Goal: Find specific page/section: Find specific page/section

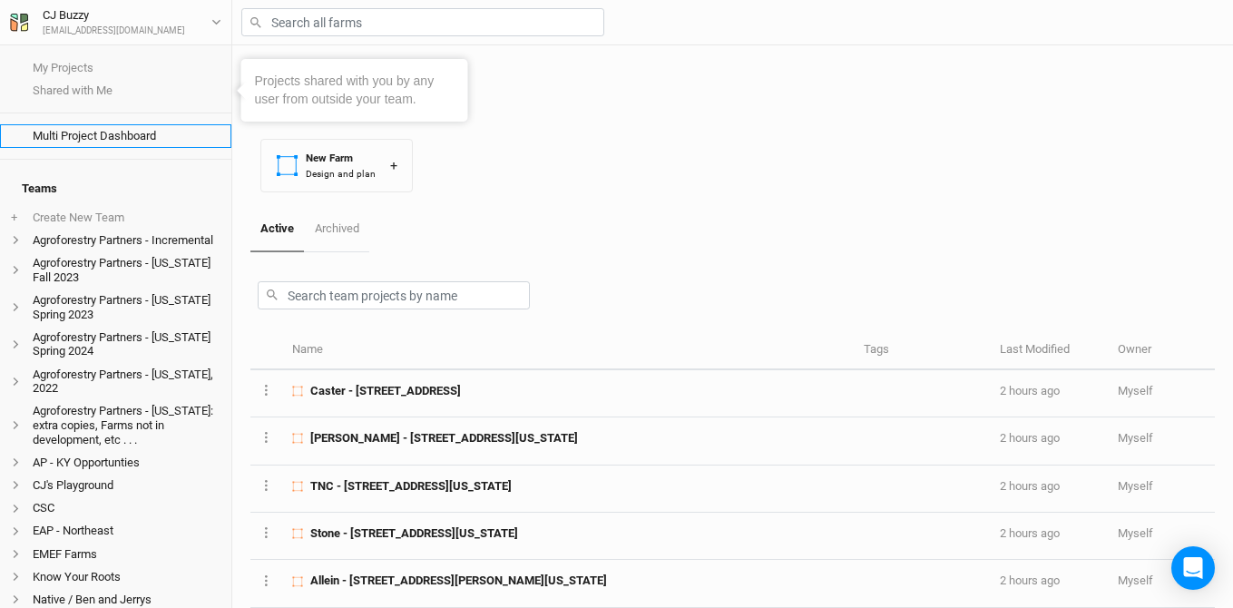
click at [92, 134] on link "Multi Project Dashboard" at bounding box center [115, 135] width 231 height 23
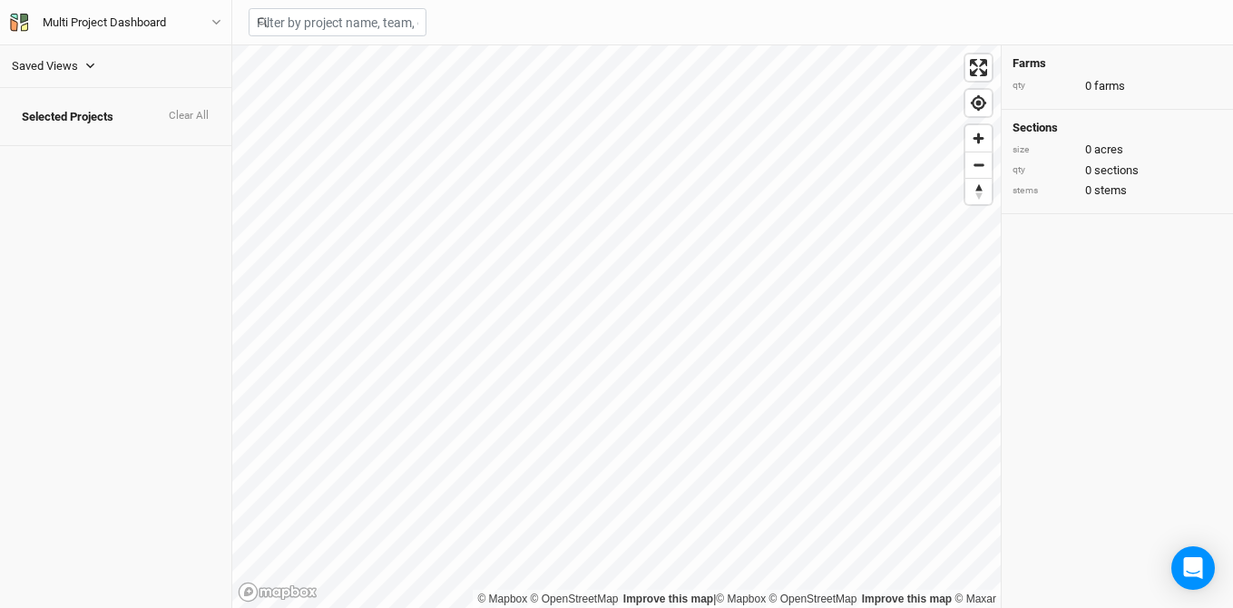
click at [66, 61] on div "Saved Views" at bounding box center [45, 66] width 66 height 18
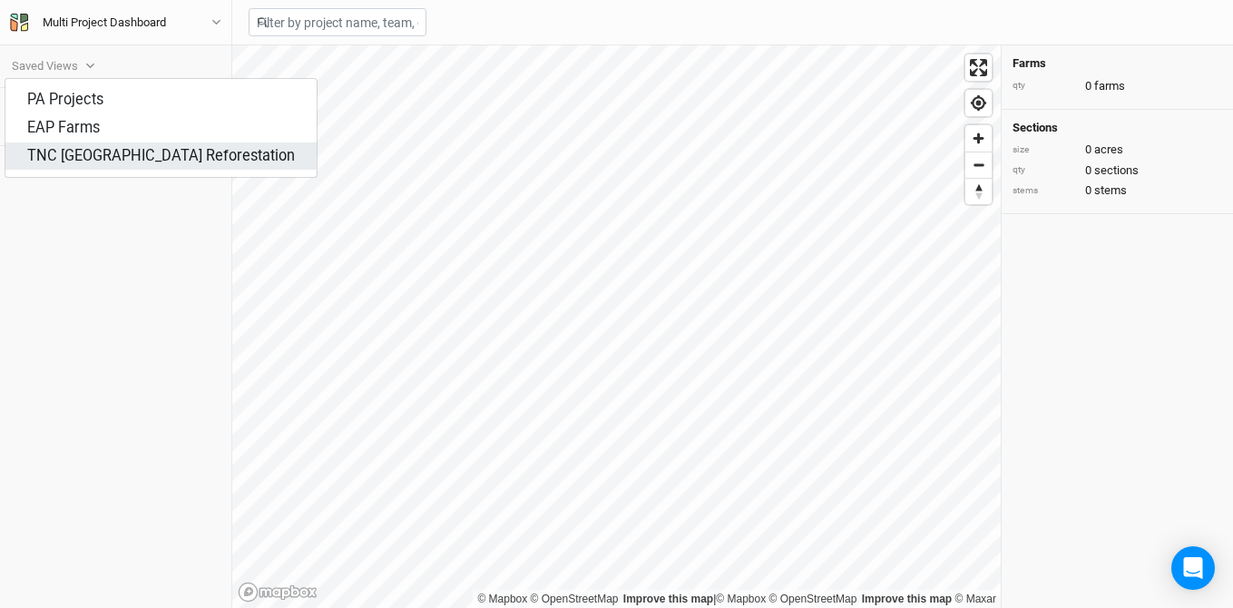
click at [59, 146] on div "TNC [GEOGRAPHIC_DATA] Reforestation" at bounding box center [161, 156] width 268 height 21
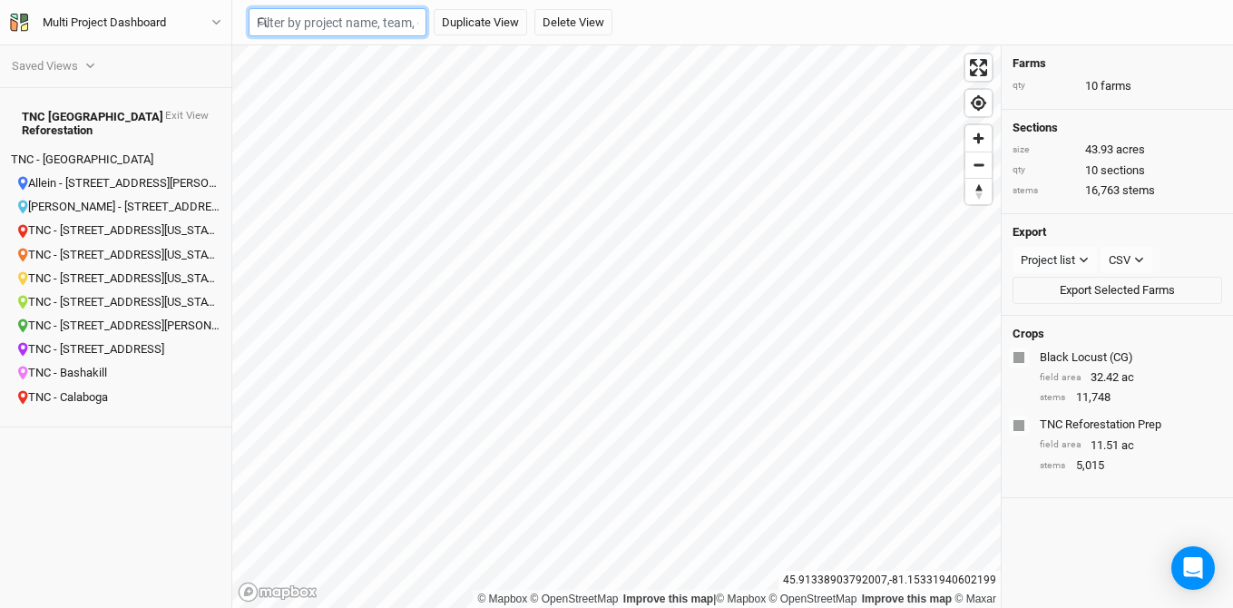
click at [346, 25] on input "text" at bounding box center [337, 22] width 178 height 28
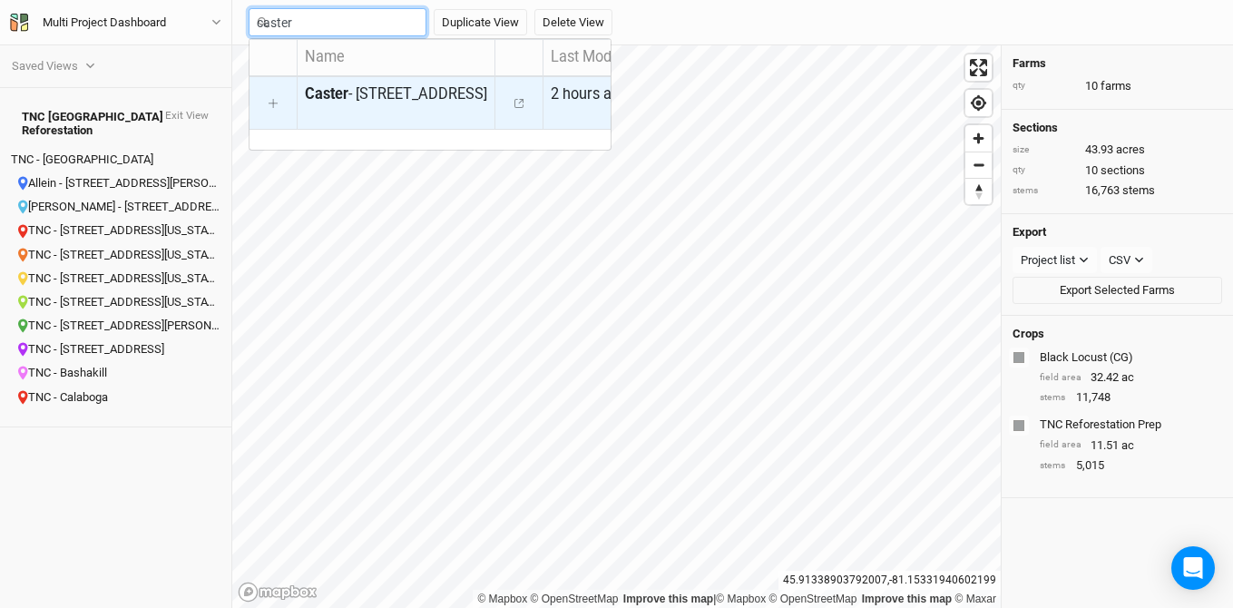
click at [342, 84] on div "Caster - [STREET_ADDRESS]" at bounding box center [396, 94] width 182 height 21
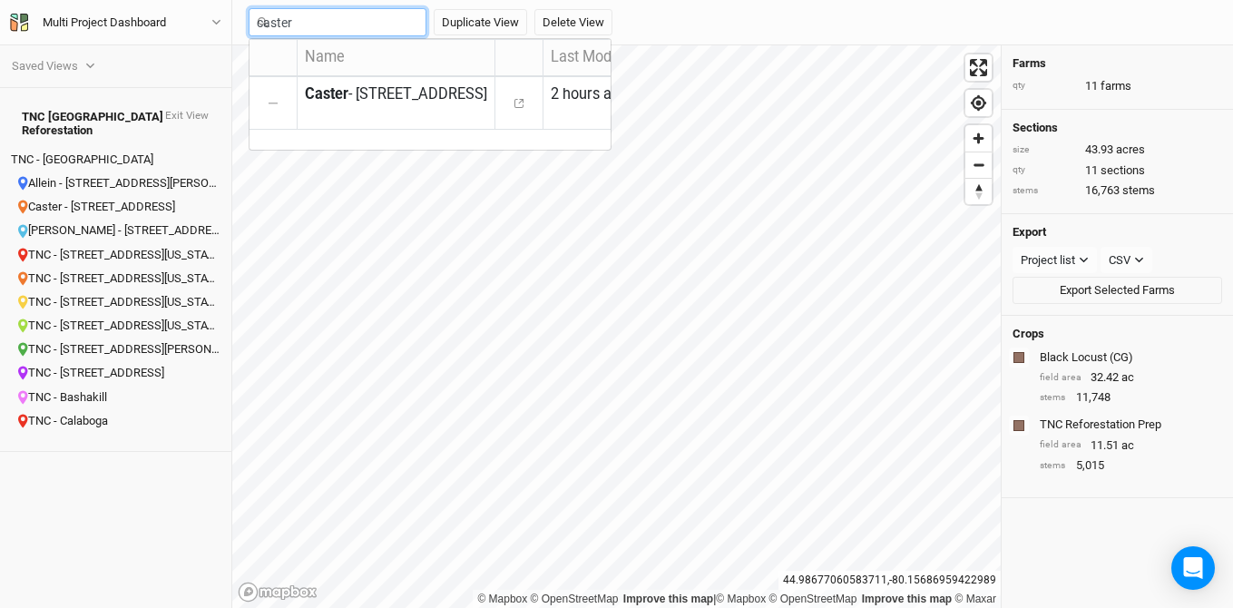
drag, startPoint x: 336, startPoint y: 26, endPoint x: 255, endPoint y: 20, distance: 81.0
click at [255, 20] on div "caster Name Last Modified Team Owner Caster - [STREET_ADDRESS] 21 [GEOGRAPHIC_D…" at bounding box center [337, 22] width 178 height 28
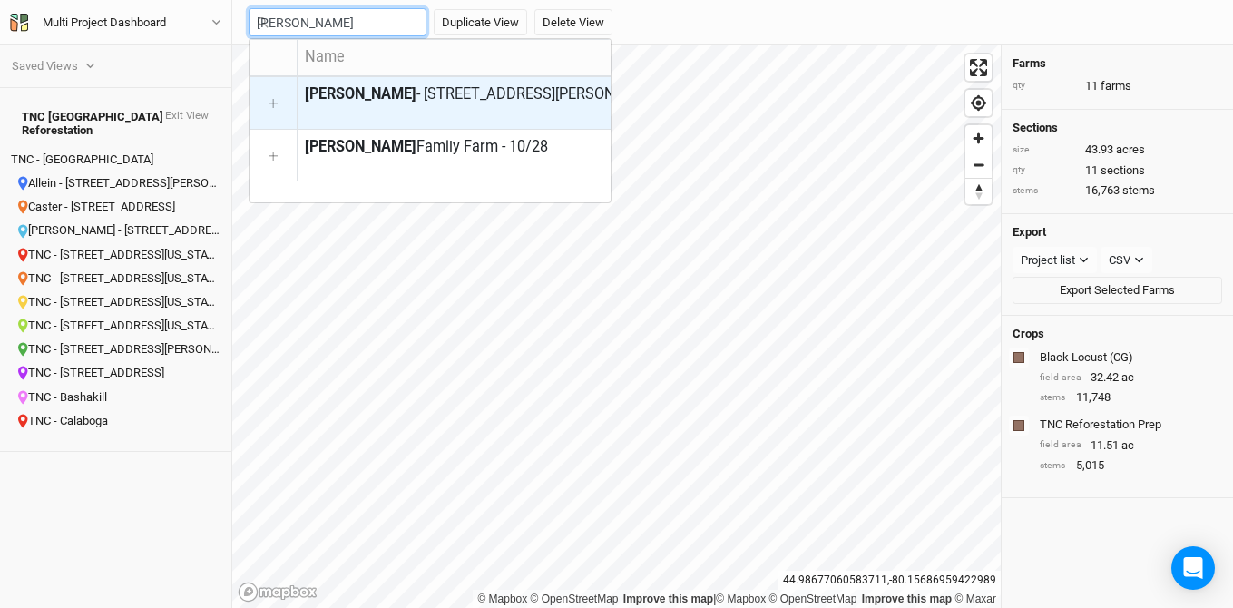
click at [305, 86] on mark "[PERSON_NAME]" at bounding box center [361, 93] width 112 height 17
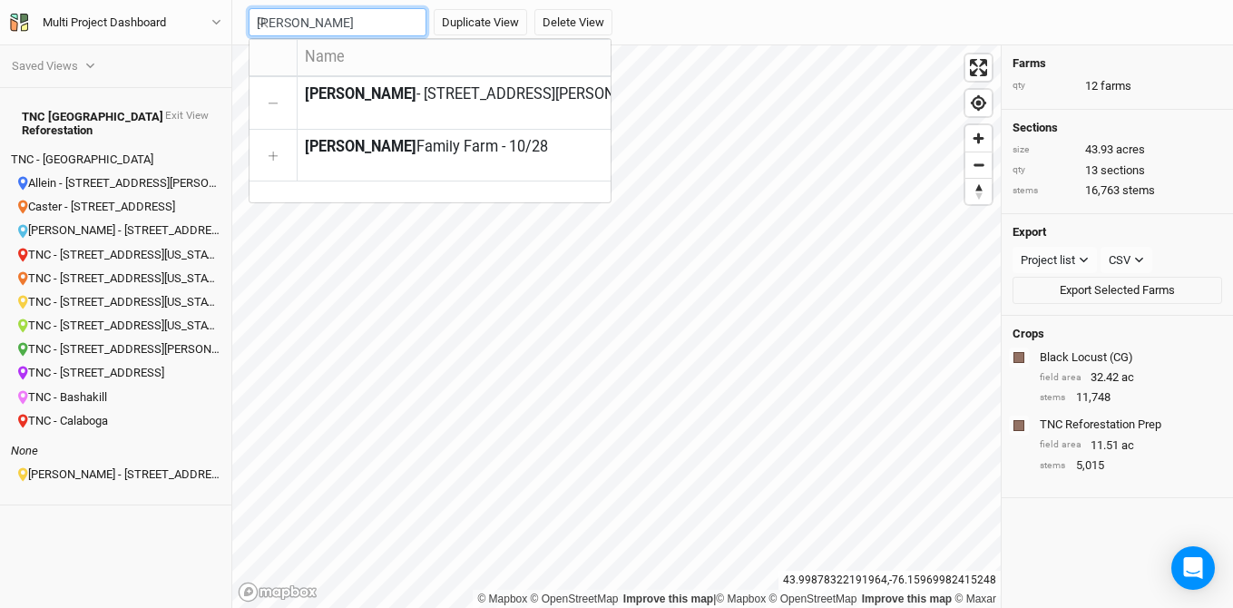
drag, startPoint x: 321, startPoint y: 21, endPoint x: 256, endPoint y: 16, distance: 65.5
click at [256, 16] on div "[PERSON_NAME] Name Last Modified Team Owner [PERSON_NAME] - [STREET_ADDRESS][PE…" at bounding box center [337, 22] width 178 height 28
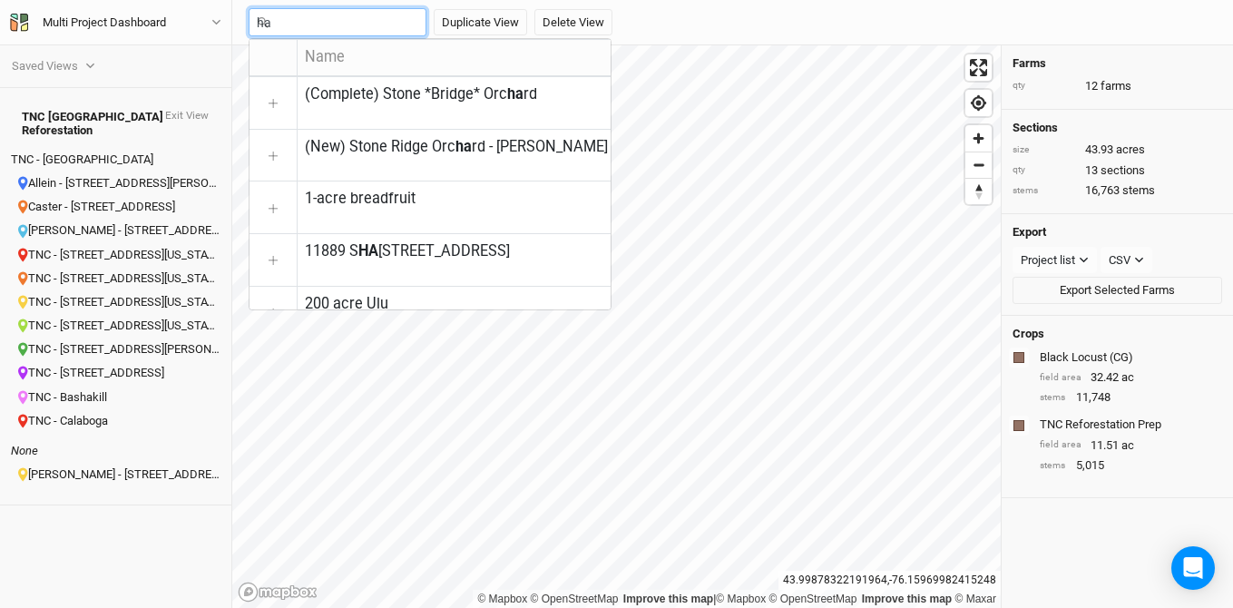
type input "h"
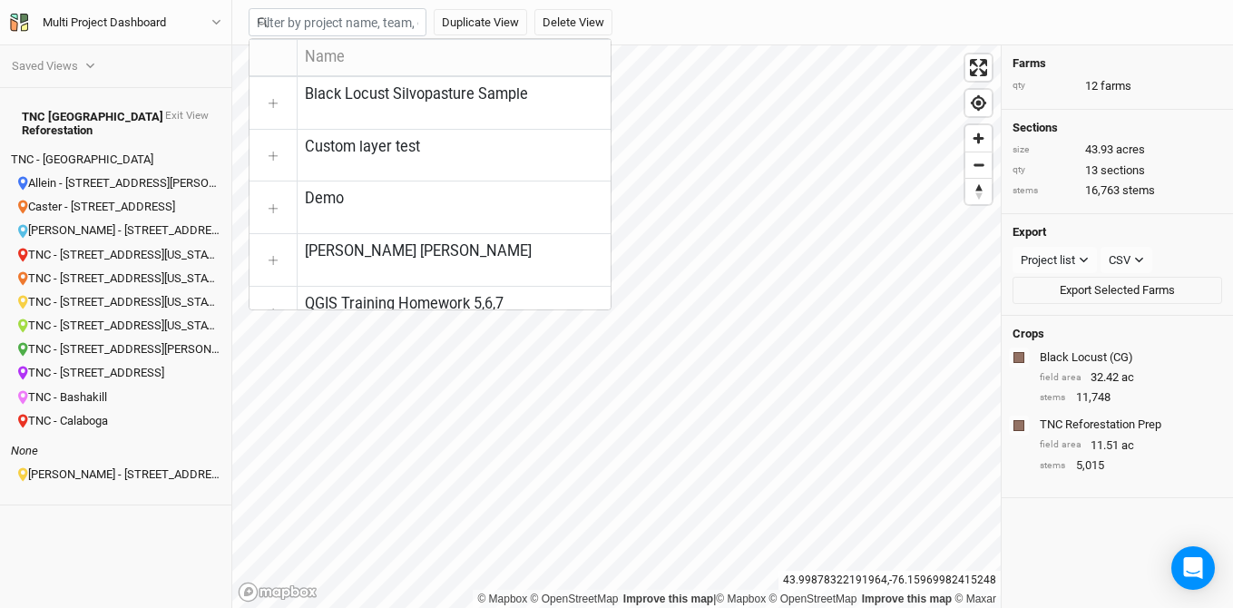
click at [197, 72] on div "Saved Views PA Projects EAP Farms TNC [GEOGRAPHIC_DATA] Reforestation" at bounding box center [115, 66] width 209 height 20
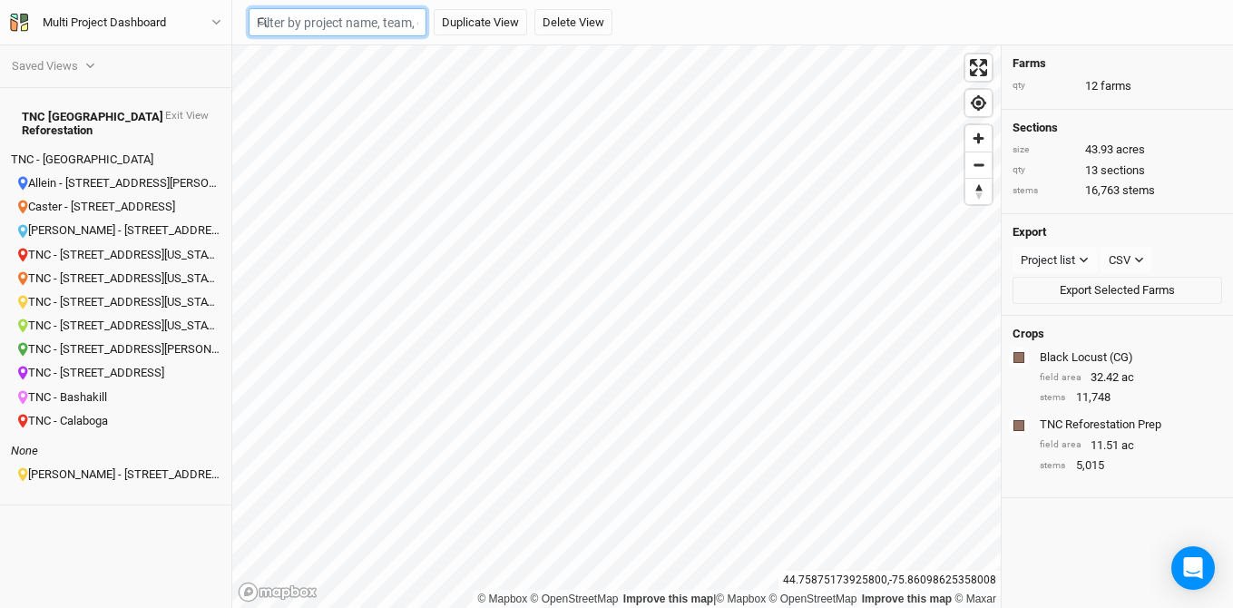
click at [367, 19] on input "text" at bounding box center [337, 22] width 178 height 28
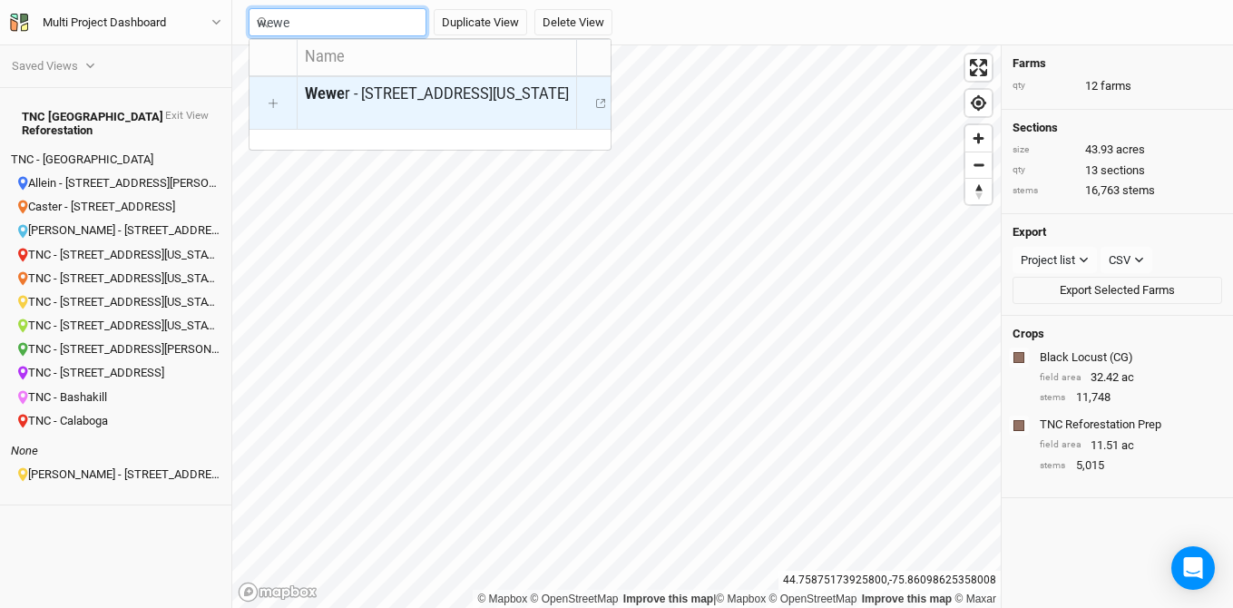
click at [406, 86] on div "Wewe r - [STREET_ADDRESS][US_STATE]" at bounding box center [437, 94] width 264 height 21
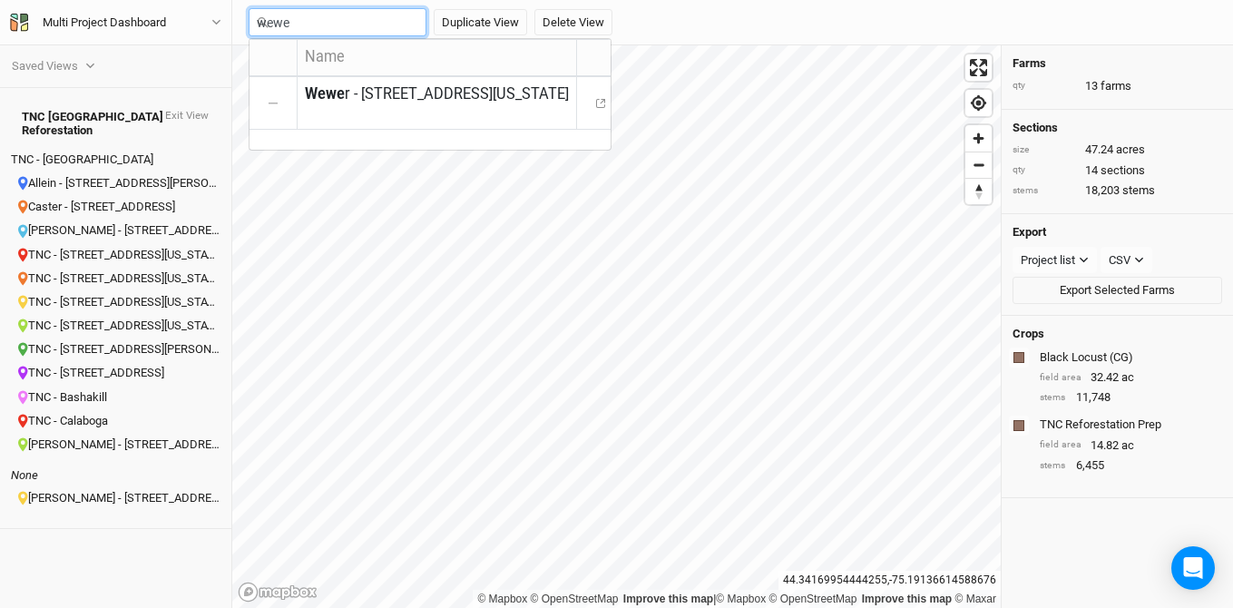
type input "wewe"
click at [871, 23] on div "wewe Name Last Modified Team Owner Wewe r - [STREET_ADDRESS][US_STATE] 2 hours …" at bounding box center [732, 22] width 982 height 43
